Goal: Navigation & Orientation: Find specific page/section

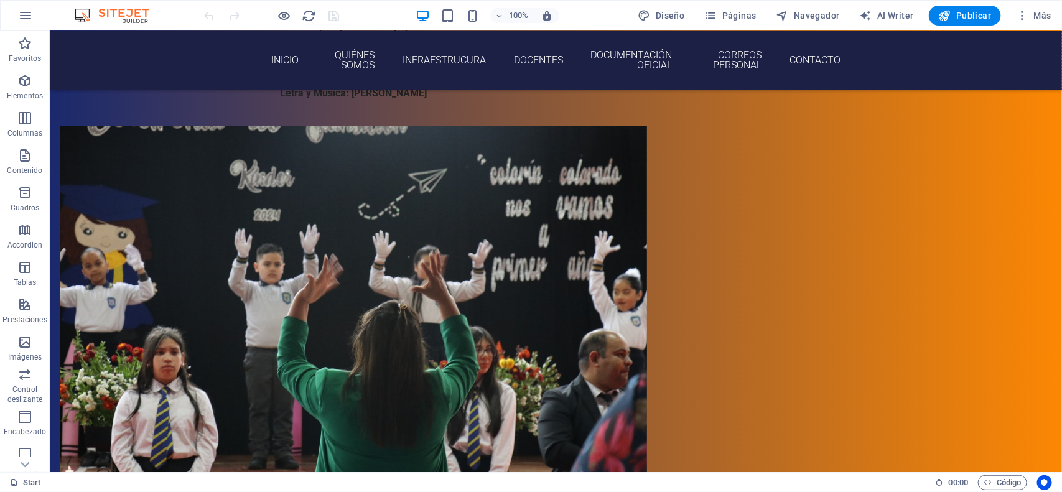
scroll to position [1704, 0]
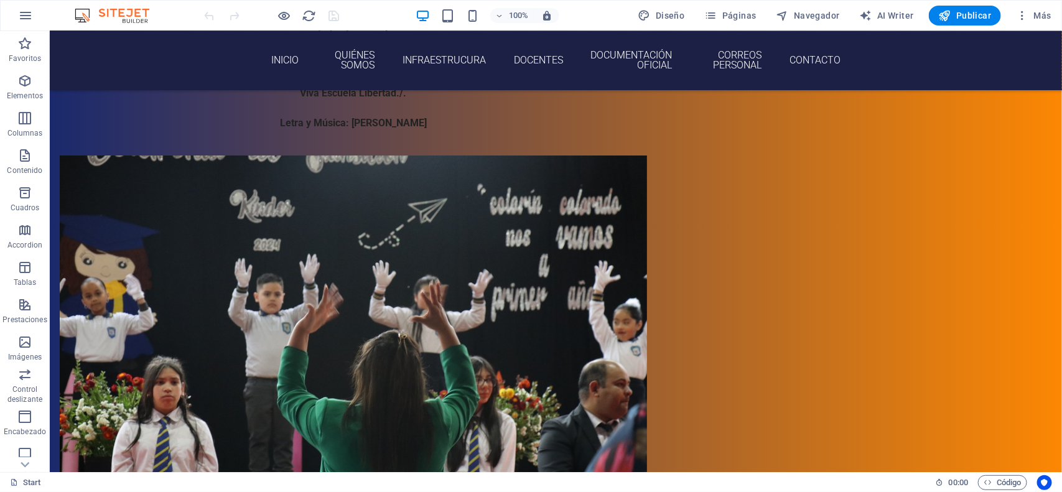
click at [293, 12] on div at bounding box center [271, 16] width 139 height 20
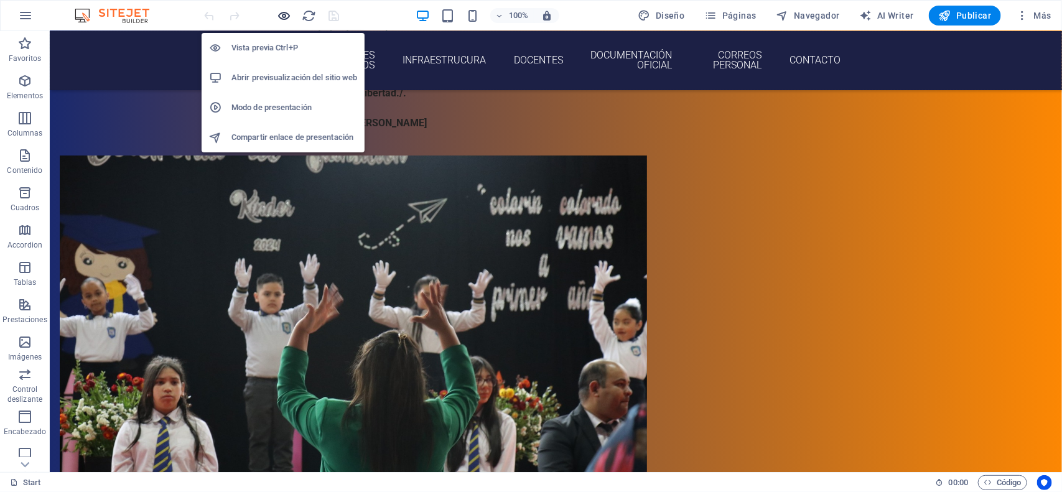
click at [287, 12] on icon "button" at bounding box center [285, 16] width 14 height 14
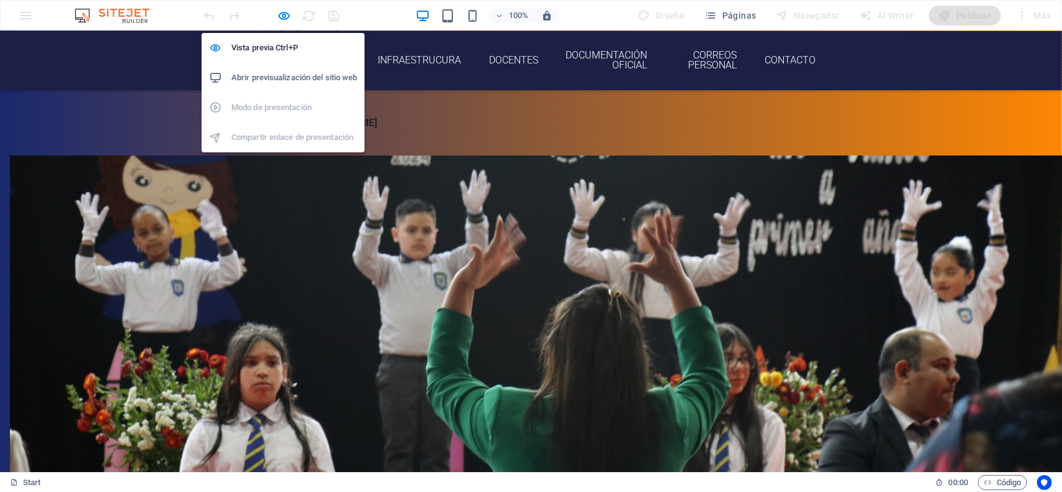
click at [301, 81] on h6 "Abrir previsualización del sitio web" at bounding box center [294, 77] width 126 height 15
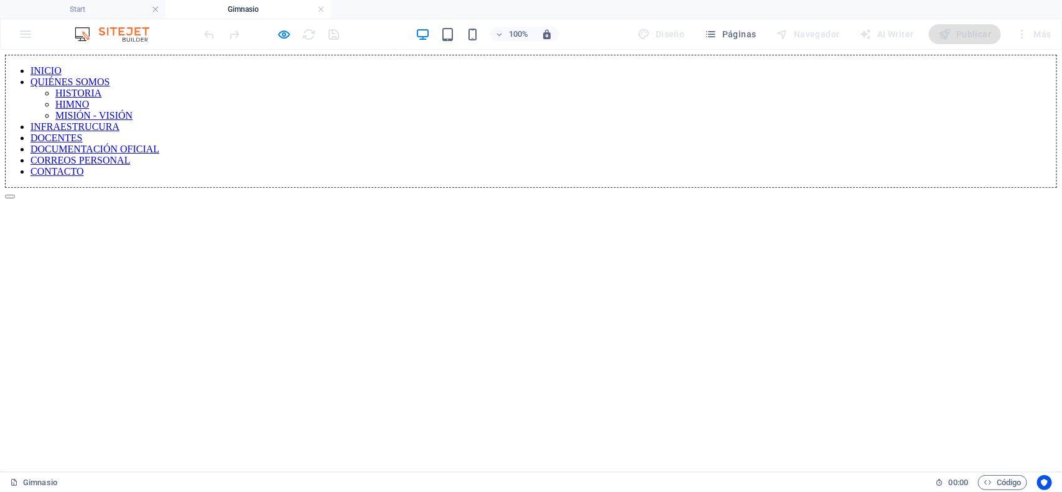
scroll to position [0, 0]
click at [15, 198] on button "button" at bounding box center [10, 196] width 10 height 4
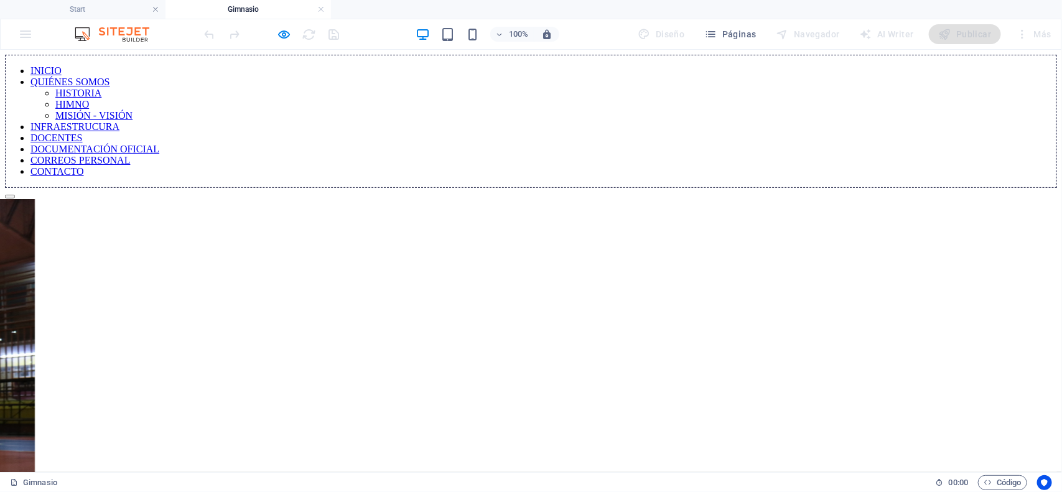
click at [15, 198] on button "button" at bounding box center [10, 196] width 10 height 4
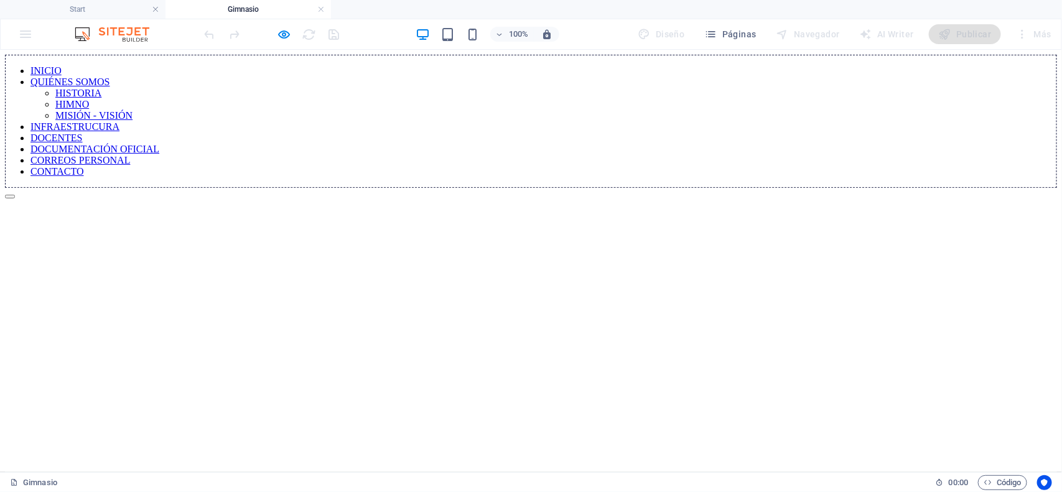
click at [120, 8] on h4 "Start" at bounding box center [83, 9] width 166 height 14
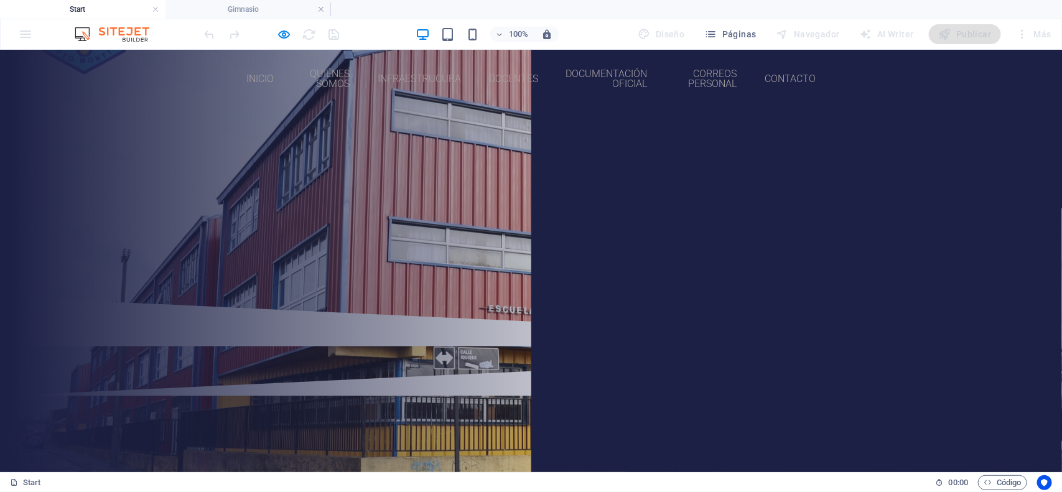
scroll to position [1736, 0]
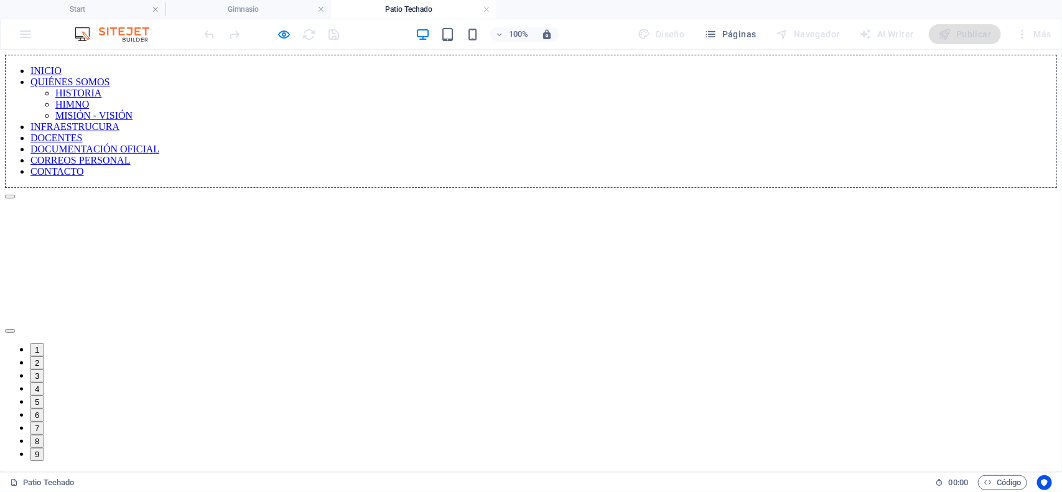
scroll to position [0, 0]
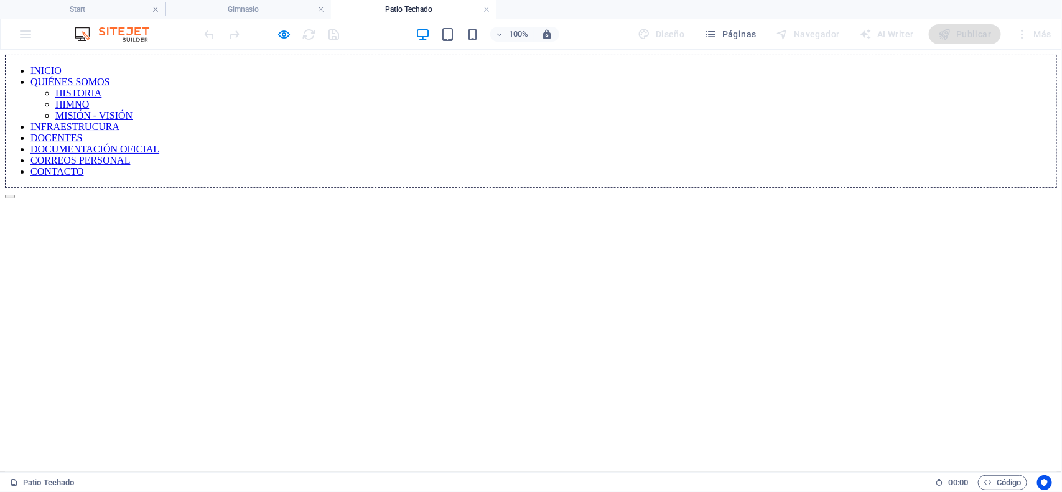
drag, startPoint x: 809, startPoint y: 332, endPoint x: 537, endPoint y: -21, distance: 446.3
